Goal: Go to known website: Access a specific website the user already knows

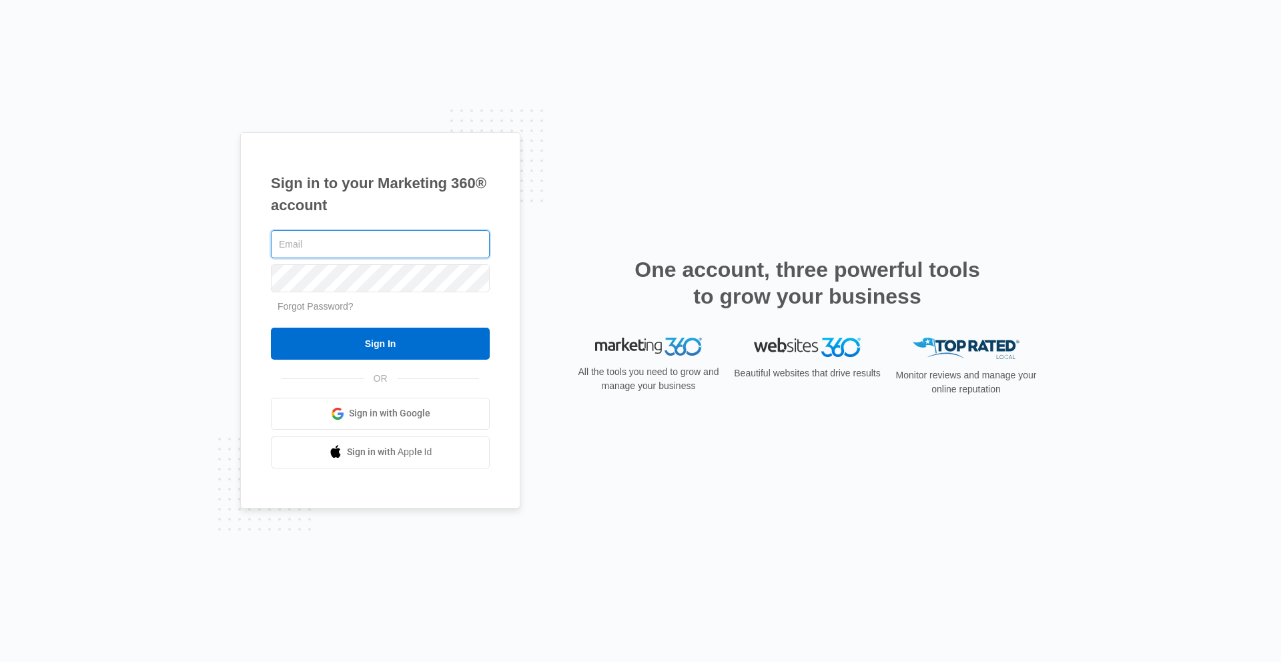
type input "[EMAIL_ADDRESS][DOMAIN_NAME]"
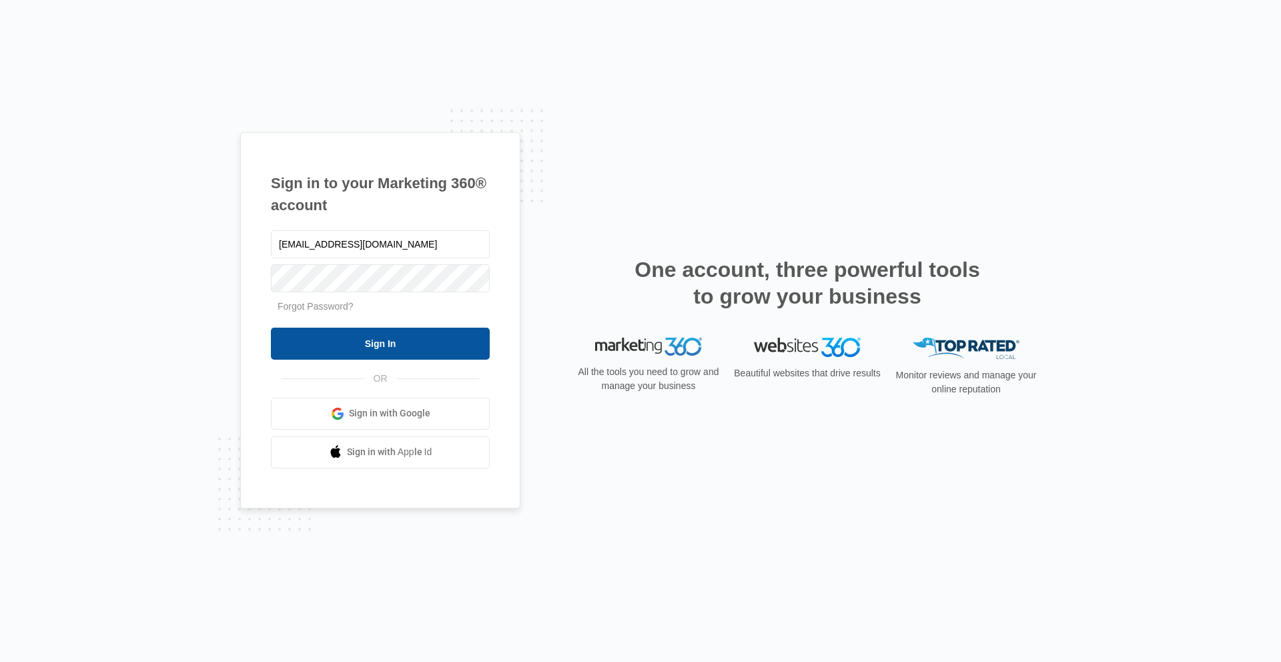
click at [389, 346] on input "Sign In" at bounding box center [380, 344] width 219 height 32
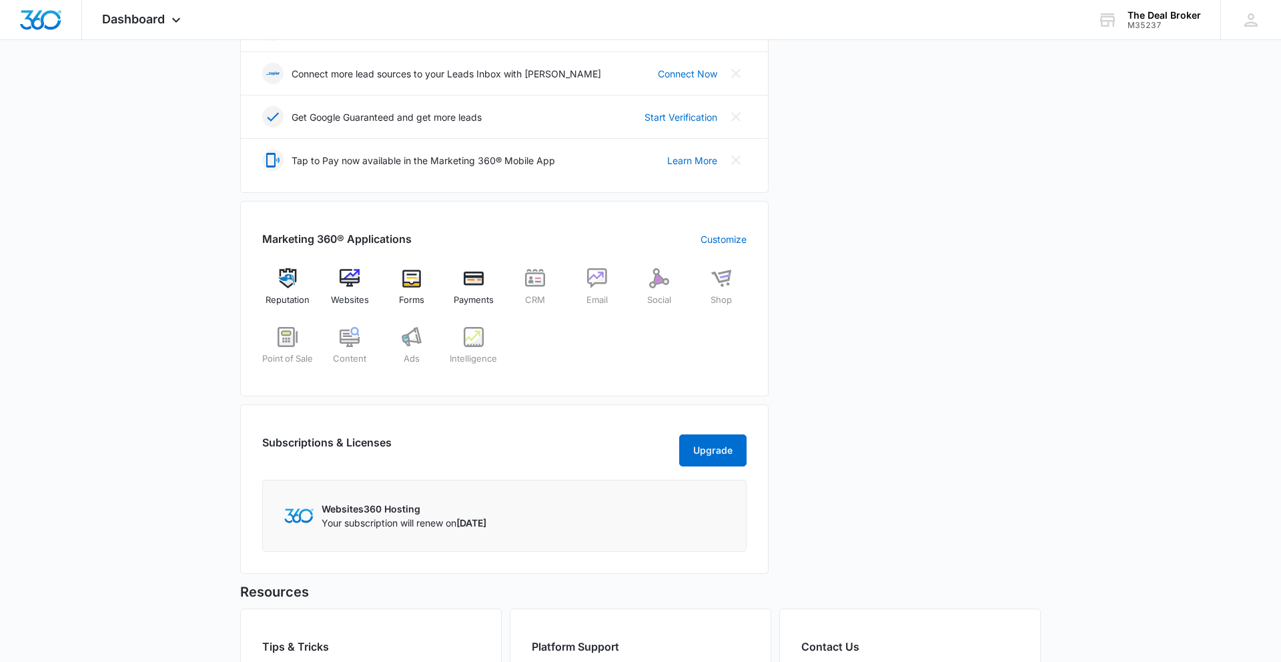
scroll to position [325, 0]
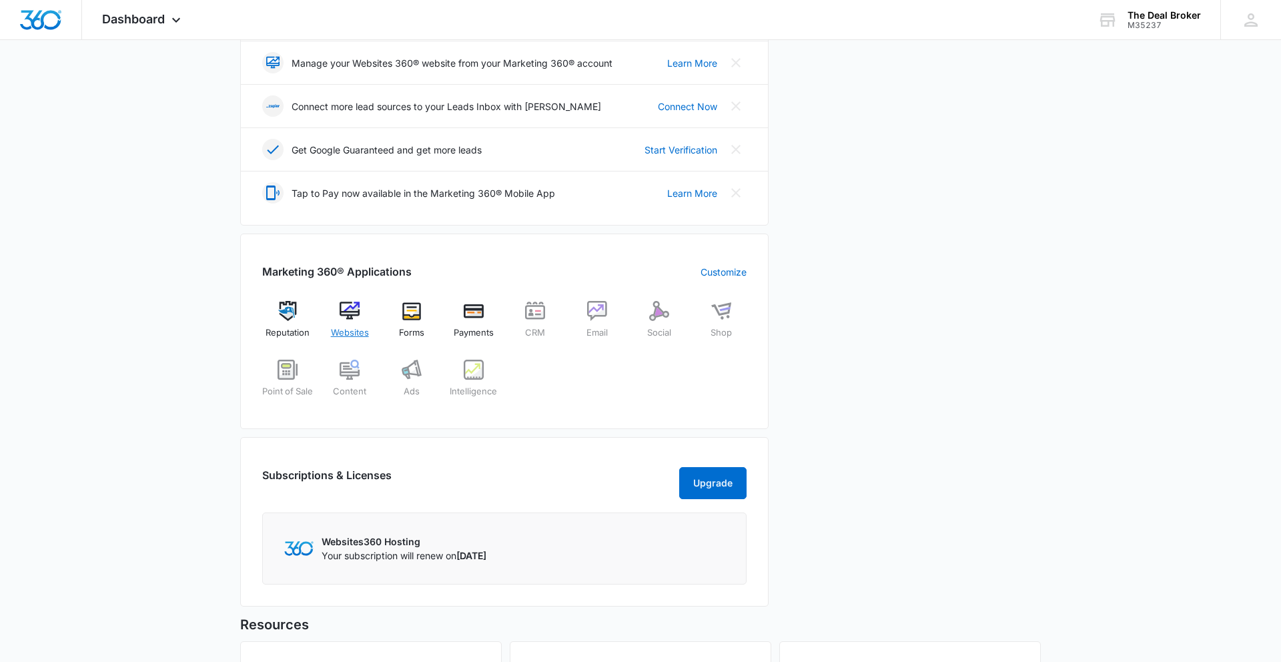
click at [346, 313] on img at bounding box center [350, 311] width 20 height 20
